Goal: Transaction & Acquisition: Purchase product/service

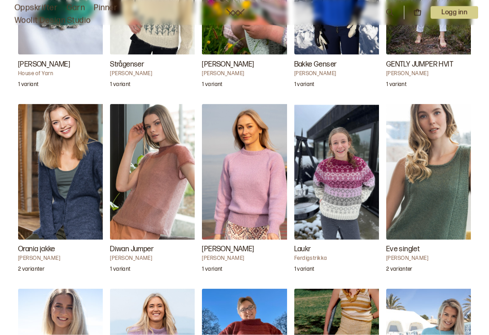
scroll to position [1206, 0]
click at [445, 213] on img "Eve singlet" at bounding box center [431, 172] width 91 height 136
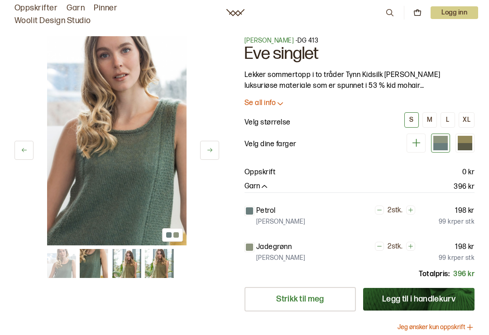
click at [40, 11] on link "Oppskrifter" at bounding box center [35, 8] width 43 height 13
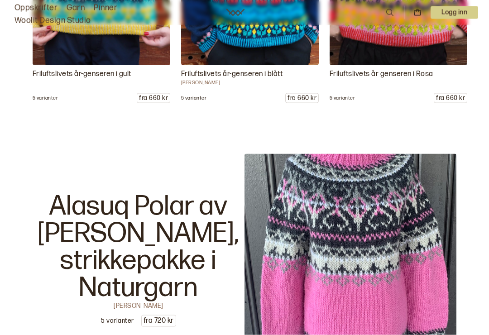
scroll to position [2062, 0]
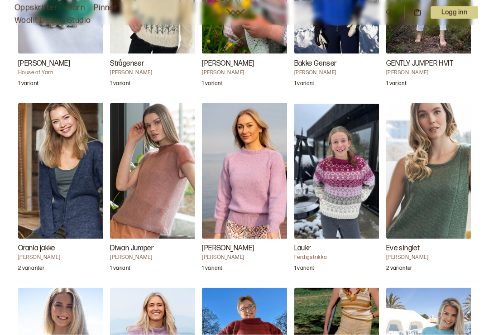
scroll to position [1208, 0]
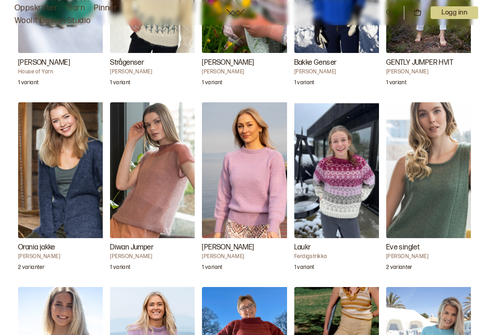
click at [437, 208] on img "Eve singlet" at bounding box center [431, 170] width 91 height 136
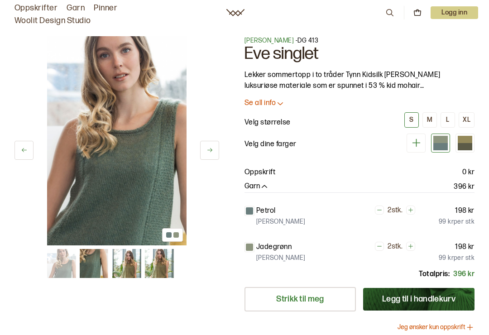
click at [283, 106] on icon at bounding box center [280, 103] width 9 height 9
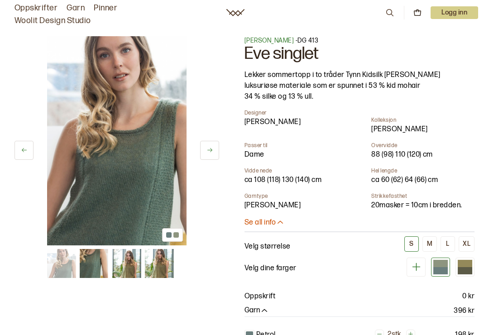
click at [460, 17] on p "Logg inn" at bounding box center [455, 12] width 48 height 13
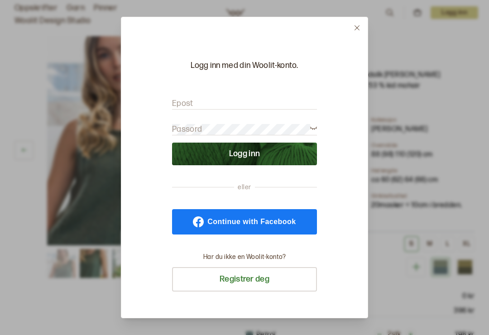
click at [366, 23] on button at bounding box center [356, 27] width 21 height 21
